Goal: Transaction & Acquisition: Book appointment/travel/reservation

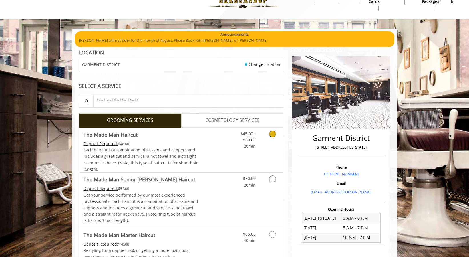
scroll to position [19, 0]
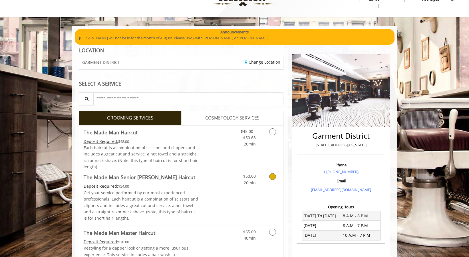
click at [274, 177] on icon "Grooming services" at bounding box center [272, 176] width 7 height 7
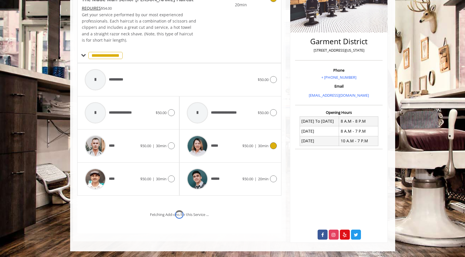
scroll to position [135, 0]
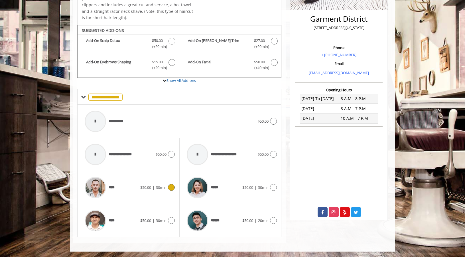
click at [112, 187] on span "****" at bounding box center [112, 188] width 7 height 6
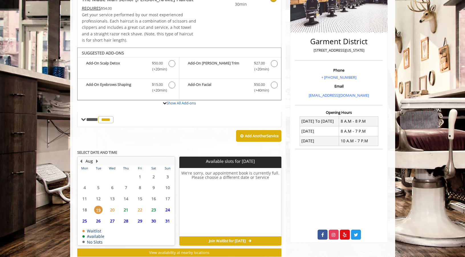
scroll to position [129, 0]
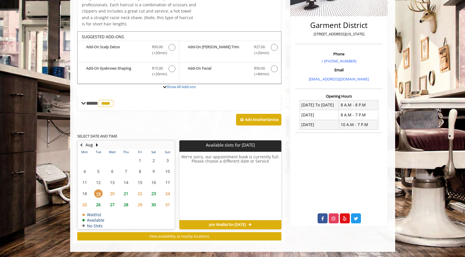
click at [154, 193] on span "23" at bounding box center [153, 193] width 9 height 8
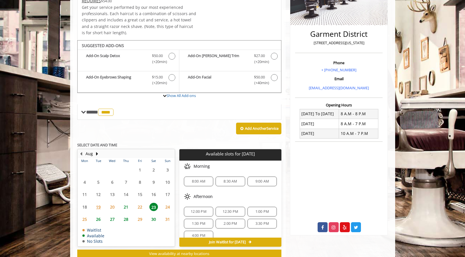
scroll to position [118, 0]
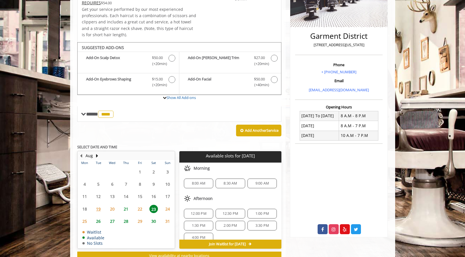
click at [139, 208] on span "22" at bounding box center [140, 209] width 9 height 8
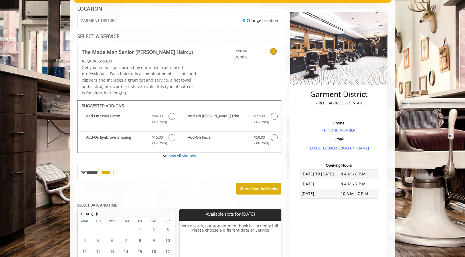
scroll to position [0, 0]
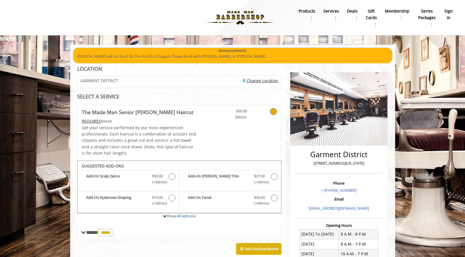
click at [262, 82] on link "Change Location" at bounding box center [260, 80] width 35 height 5
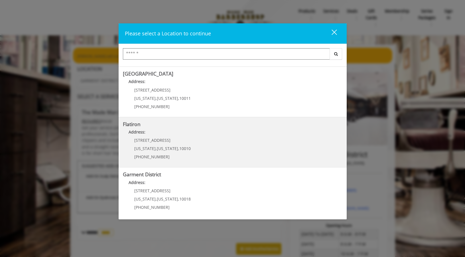
scroll to position [98, 0]
click at [183, 148] on span "10010" at bounding box center [184, 147] width 11 height 5
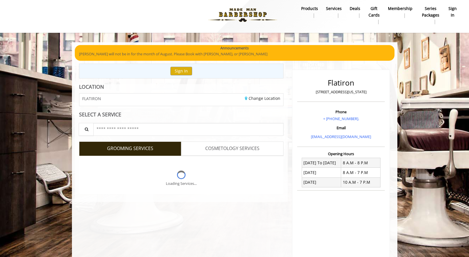
scroll to position [3, 0]
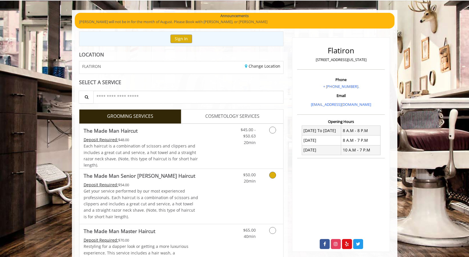
click at [271, 176] on icon "Grooming services" at bounding box center [272, 175] width 7 height 7
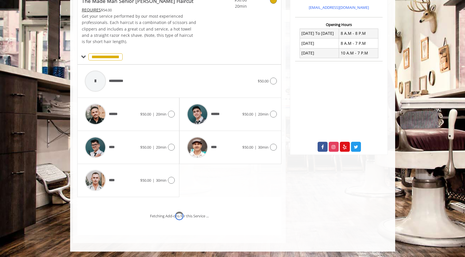
scroll to position [156, 0]
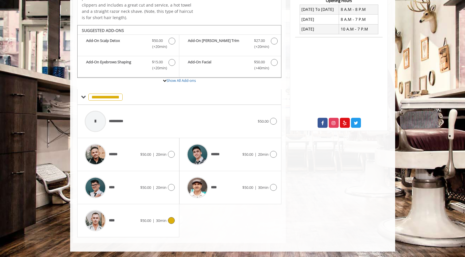
click at [132, 219] on div "****" at bounding box center [111, 220] width 58 height 27
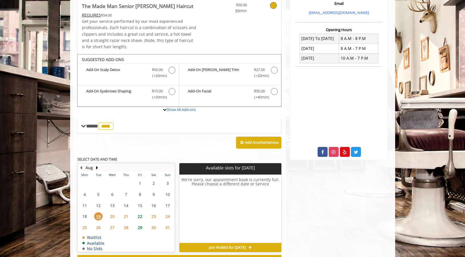
scroll to position [150, 0]
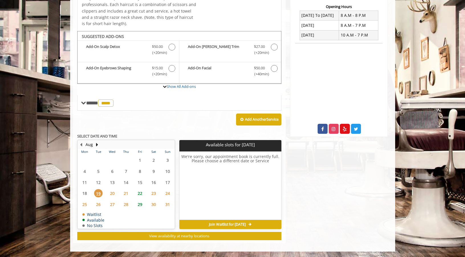
click at [139, 193] on span "22" at bounding box center [140, 193] width 9 height 8
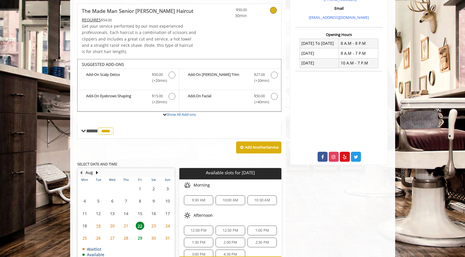
scroll to position [158, 0]
